Goal: Information Seeking & Learning: Learn about a topic

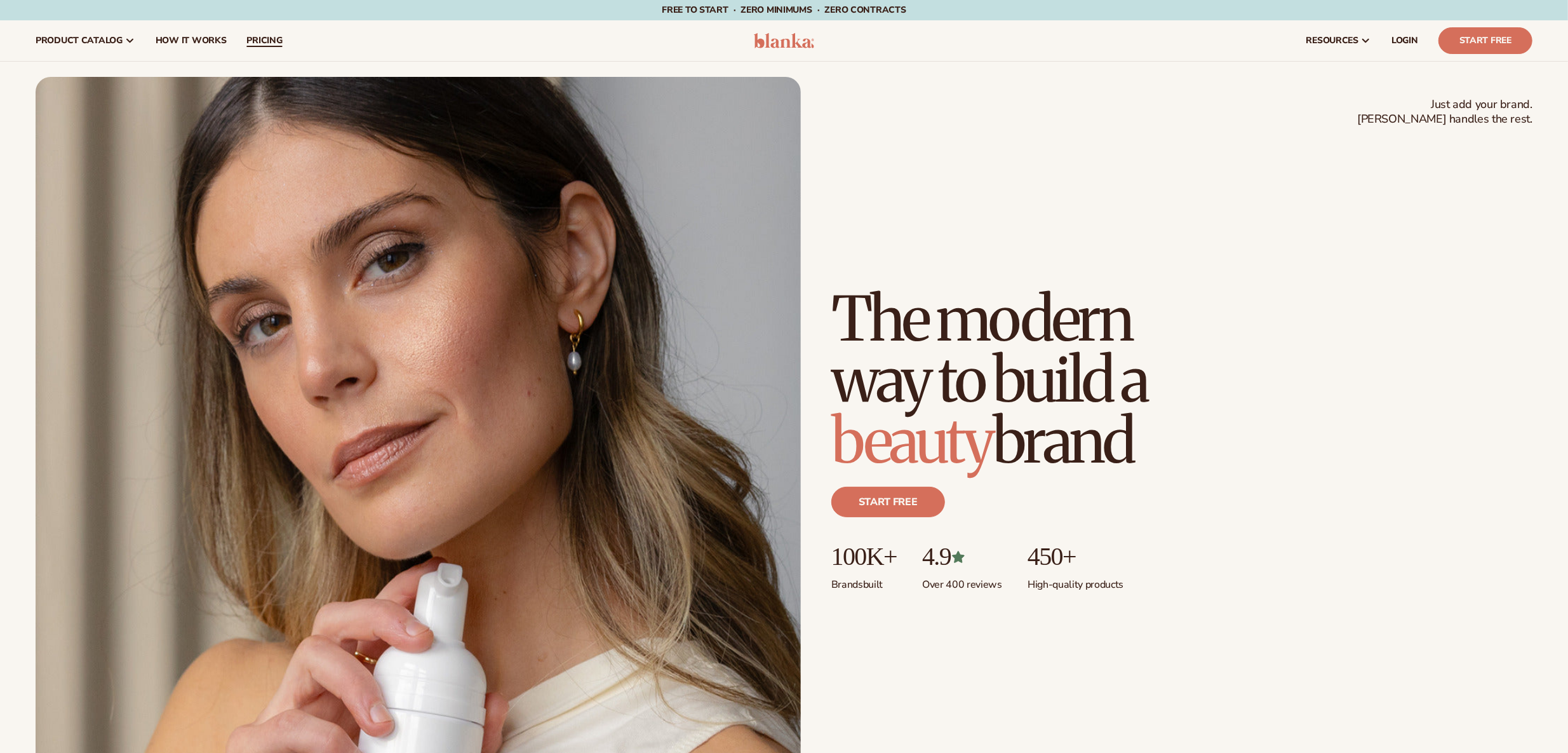
click at [243, 40] on link "pricing" at bounding box center [264, 41] width 56 height 41
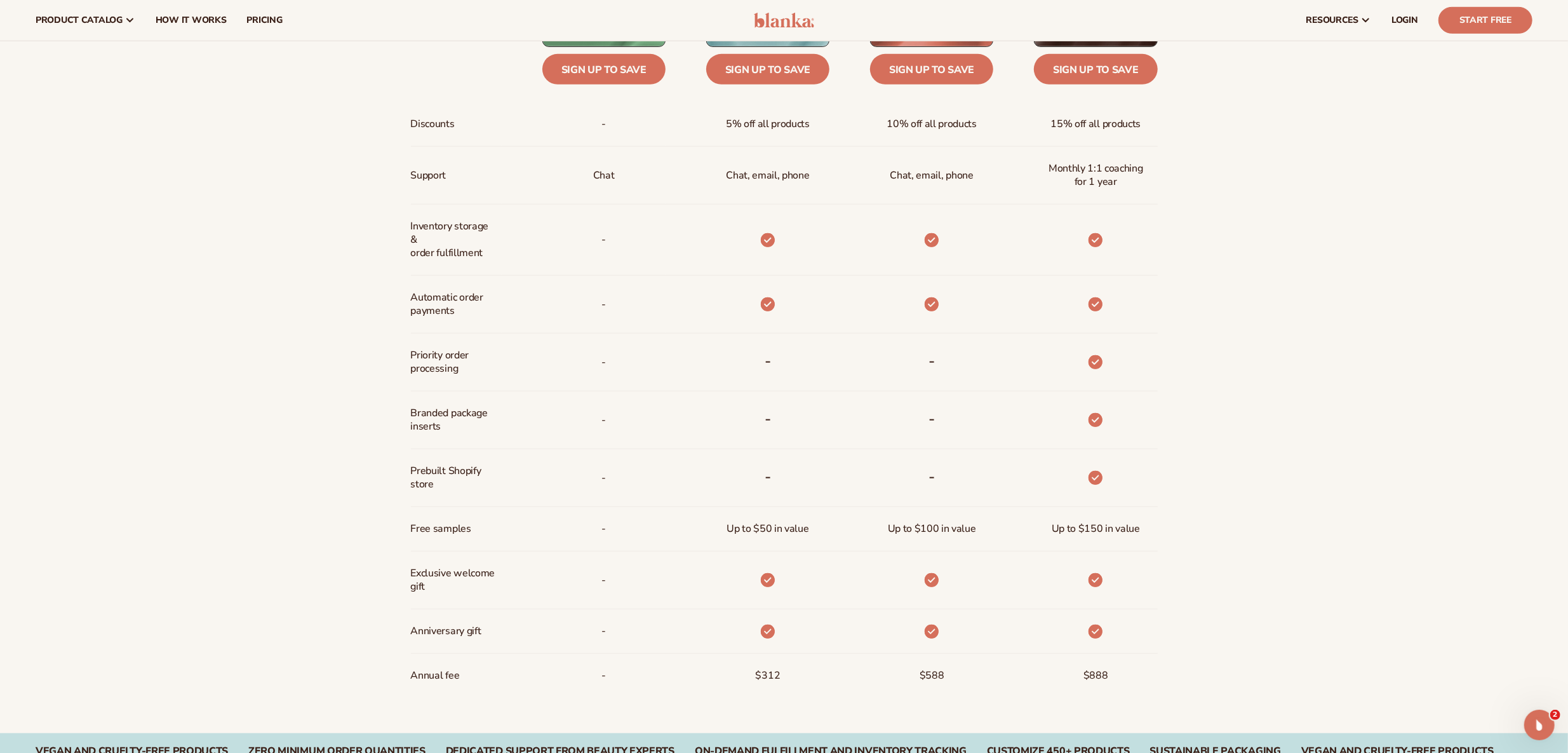
scroll to position [567, 0]
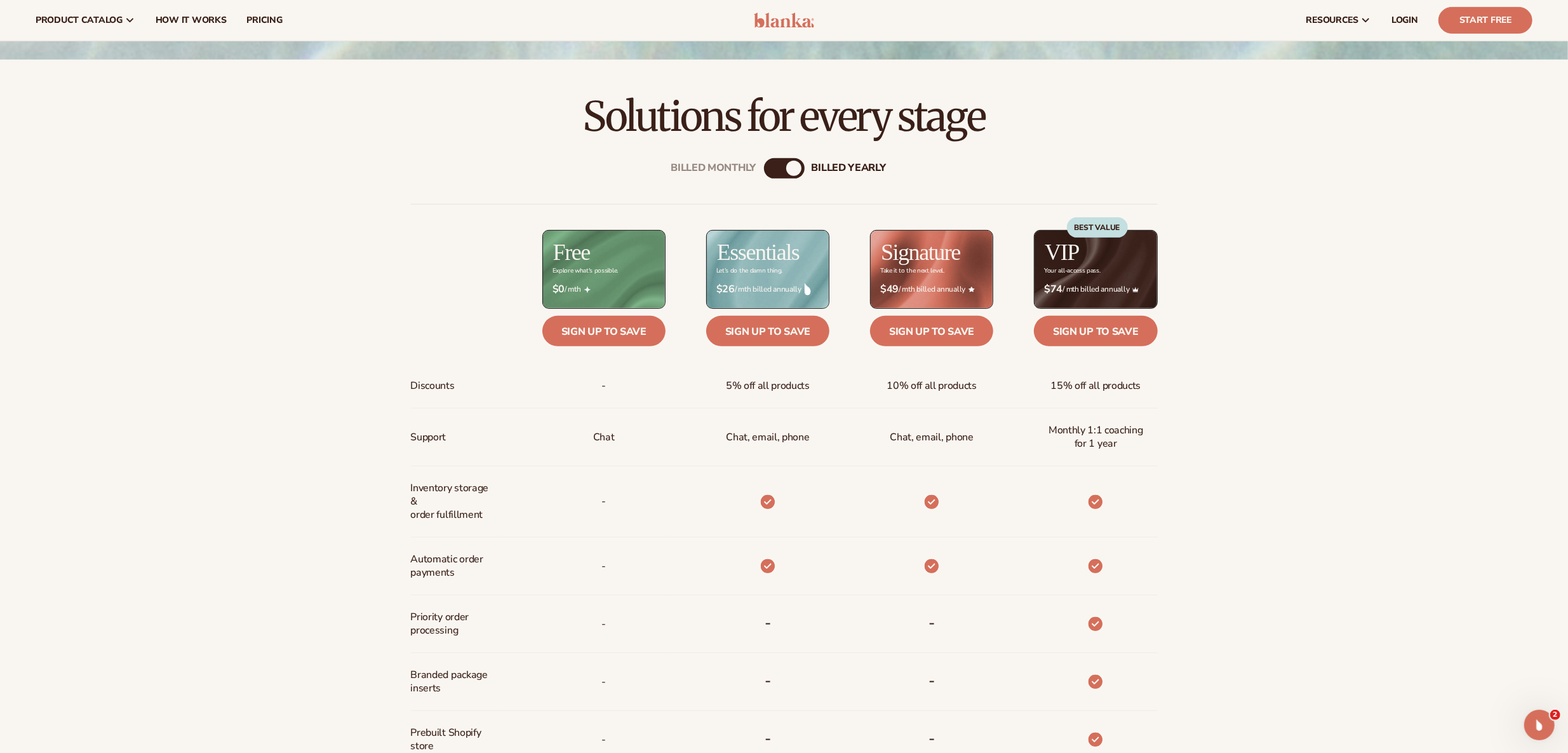
click at [792, 159] on div "Billed Monthly billed Yearly" at bounding box center [784, 169] width 41 height 21
click at [784, 174] on div "Billed Monthly billed Yearly" at bounding box center [784, 169] width 41 height 21
click at [794, 168] on div "billed Yearly" at bounding box center [794, 169] width 16 height 16
click at [762, 156] on div "Billed Monthly billed Yearly Billed Monthly billed Yearly Discounts Support Inv…" at bounding box center [784, 565] width 818 height 857
click at [769, 161] on div "Billed Monthly" at bounding box center [772, 169] width 16 height 16
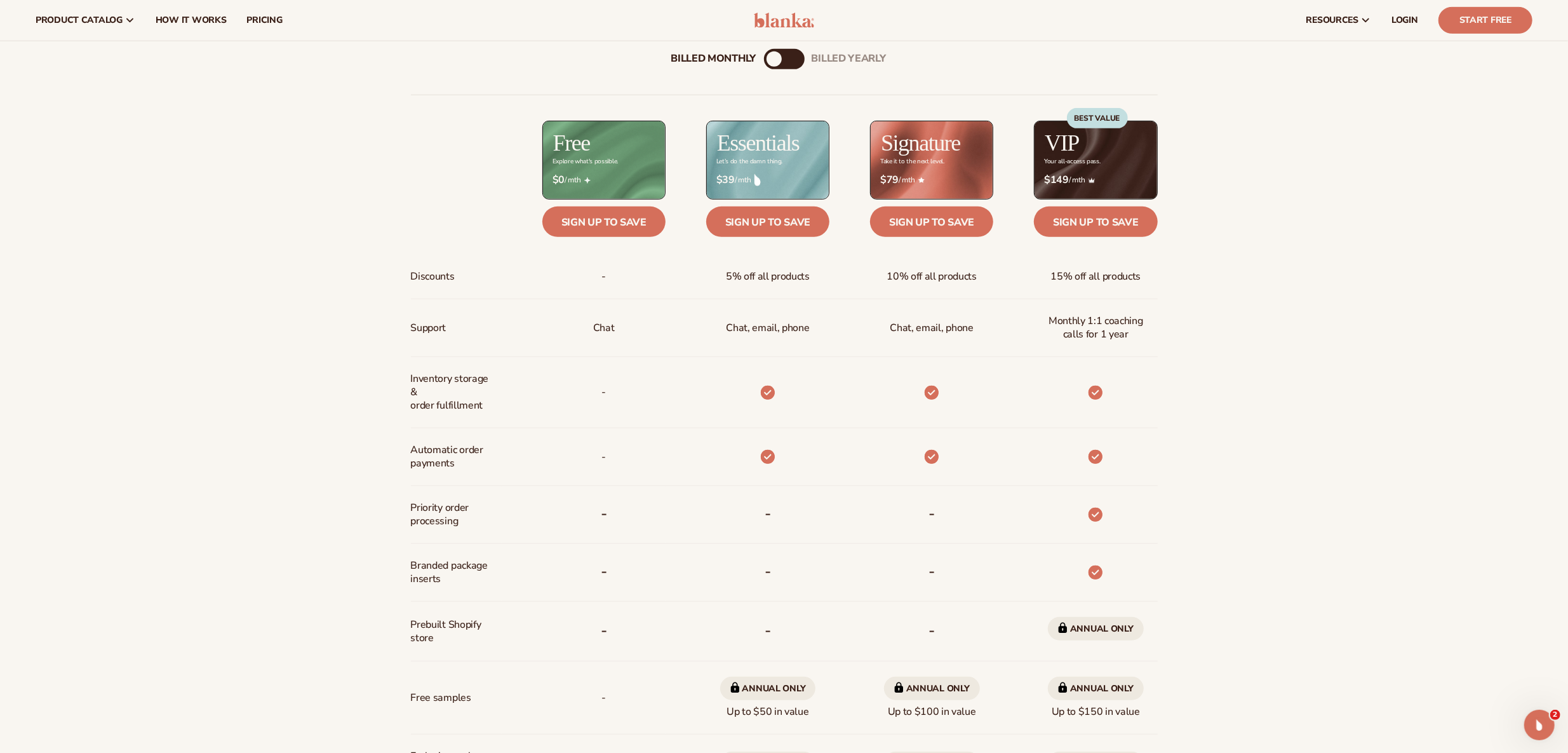
scroll to position [672, 0]
